Goal: Transaction & Acquisition: Purchase product/service

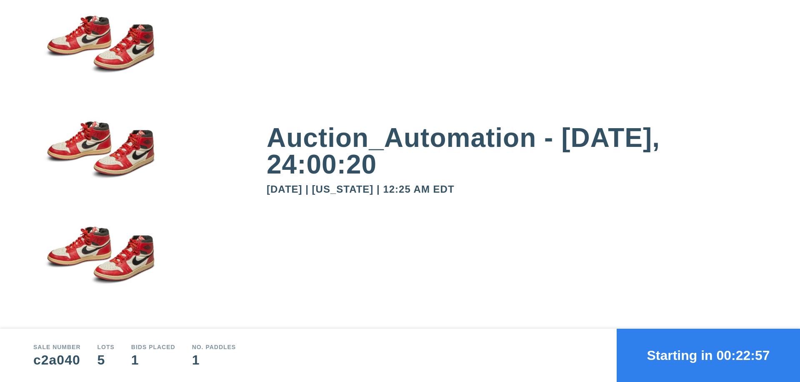
click at [708, 356] on button "Starting in 00:22:57" at bounding box center [707, 355] width 183 height 53
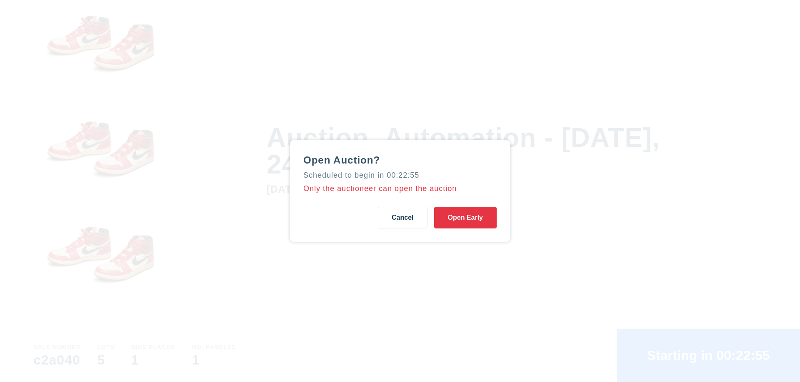
click at [465, 218] on button "Open Early" at bounding box center [465, 218] width 62 height 22
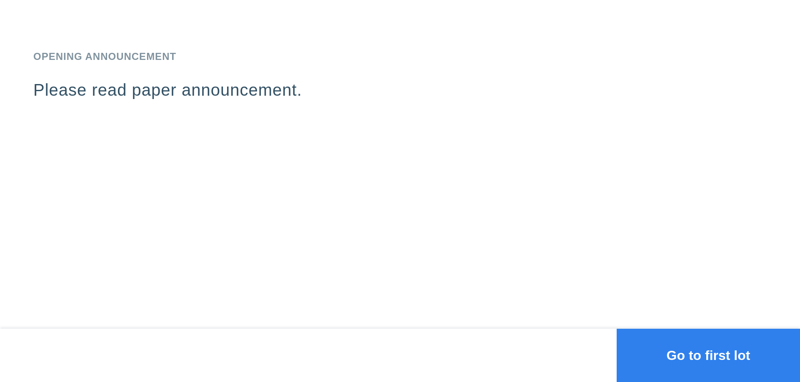
click at [708, 356] on button "Go to first lot" at bounding box center [707, 355] width 183 height 53
